Goal: Find specific page/section: Find specific page/section

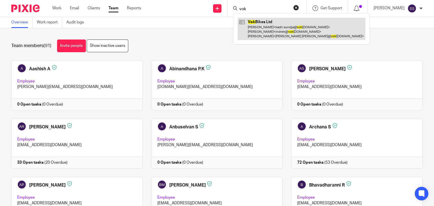
type input "vok"
click at [257, 21] on link at bounding box center [302, 29] width 128 height 22
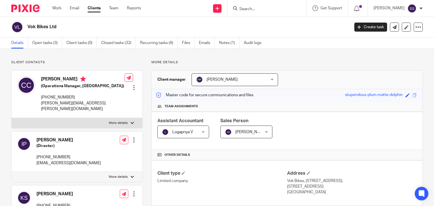
scroll to position [180, 0]
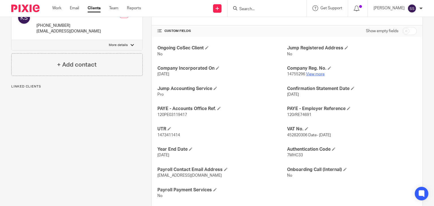
click at [311, 72] on link "View more" at bounding box center [315, 74] width 19 height 4
